Goal: Find specific fact: Find specific fact

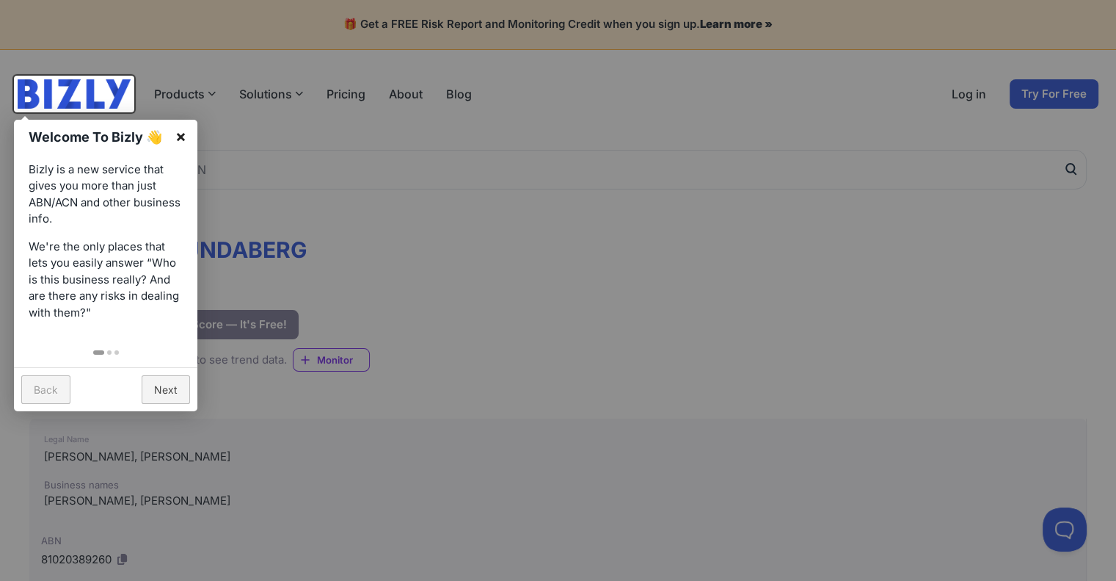
click at [179, 137] on link "×" at bounding box center [180, 136] width 33 height 33
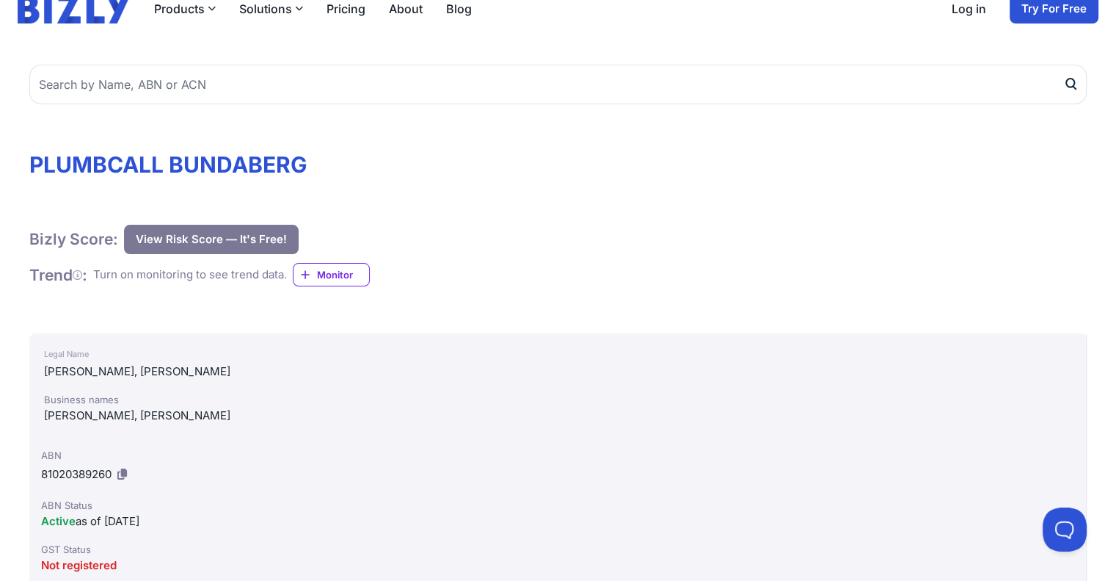
scroll to position [147, 0]
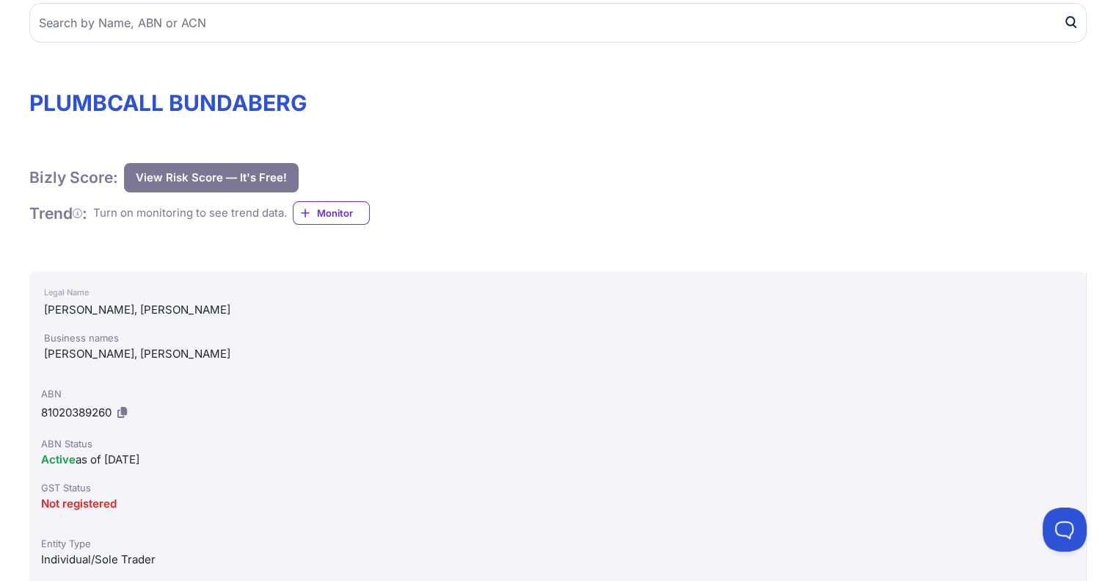
click at [120, 413] on icon at bounding box center [122, 412] width 10 height 11
drag, startPoint x: 73, startPoint y: 410, endPoint x: 117, endPoint y: 410, distance: 43.3
click at [117, 410] on div "ABN 81020389260 ABN Status Active as of [DATE] GST Status Not registered" at bounding box center [558, 449] width 1058 height 150
copy div "81020389260"
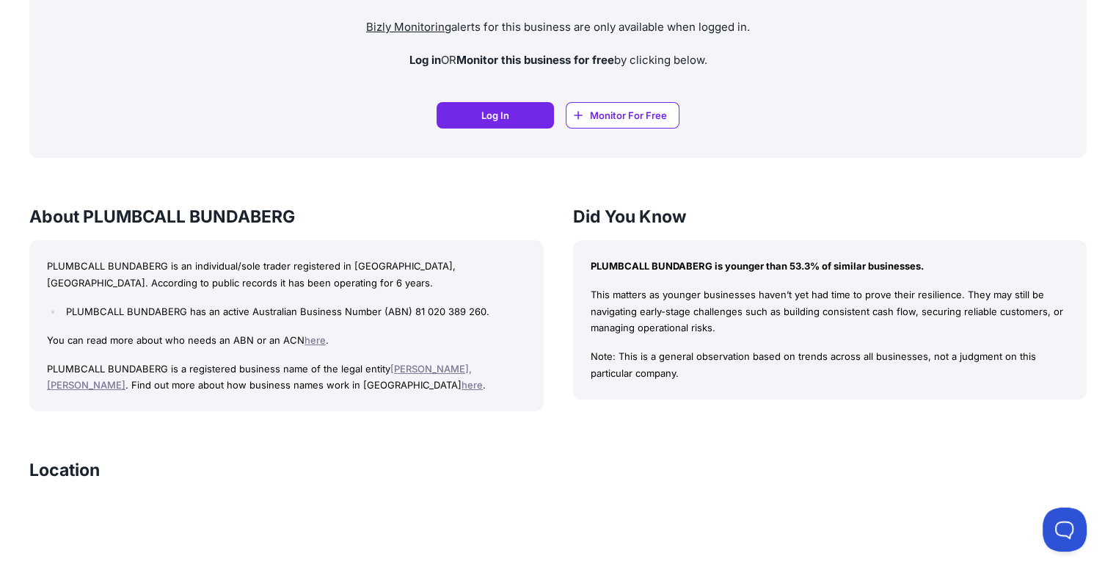
scroll to position [1468, 0]
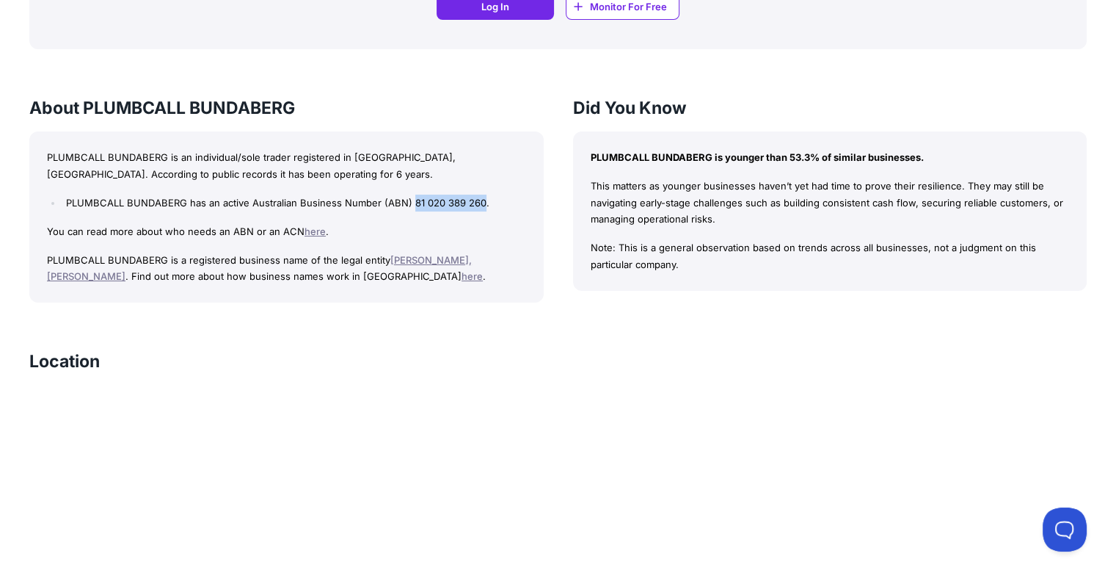
drag, startPoint x: 479, startPoint y: 201, endPoint x: 409, endPoint y: 201, distance: 69.7
click at [409, 201] on li "PLUMBCALL BUNDABERG has an active Australian Business Number (ABN) 81 020 389 2…" at bounding box center [293, 202] width 463 height 17
copy li "81 020 389 260"
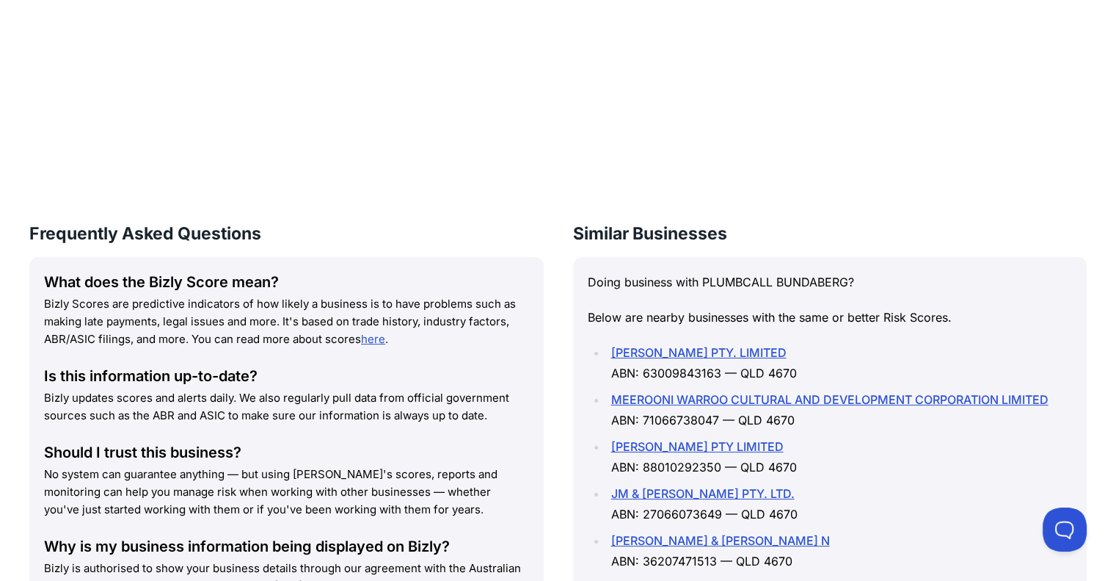
scroll to position [2055, 0]
